Goal: Information Seeking & Learning: Learn about a topic

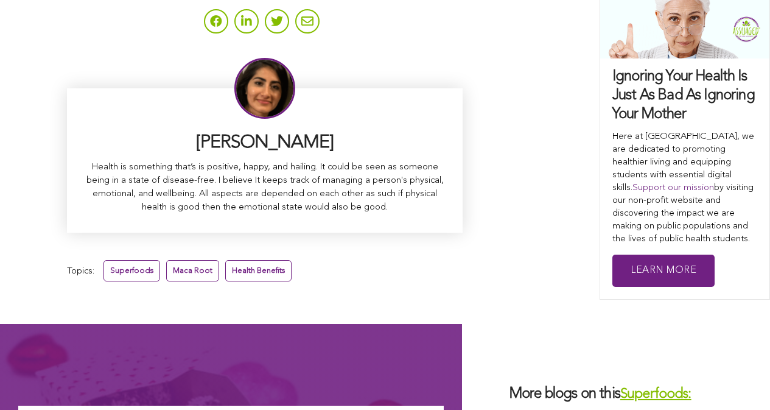
scroll to position [8026, 0]
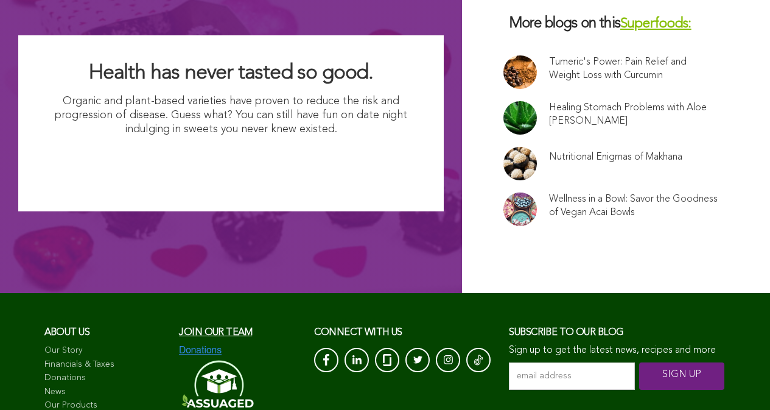
click at [504, 147] on link at bounding box center [520, 163] width 33 height 33
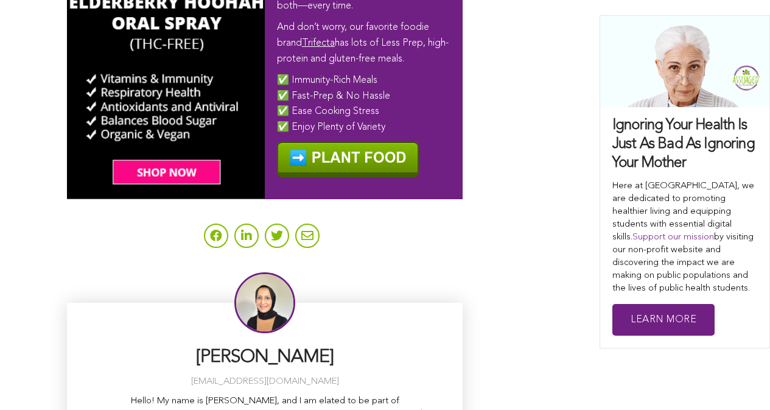
scroll to position [4346, 0]
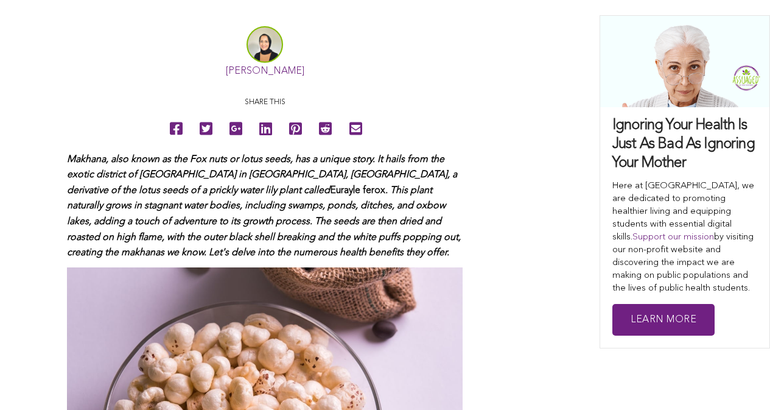
scroll to position [663, 0]
